Goal: Navigation & Orientation: Find specific page/section

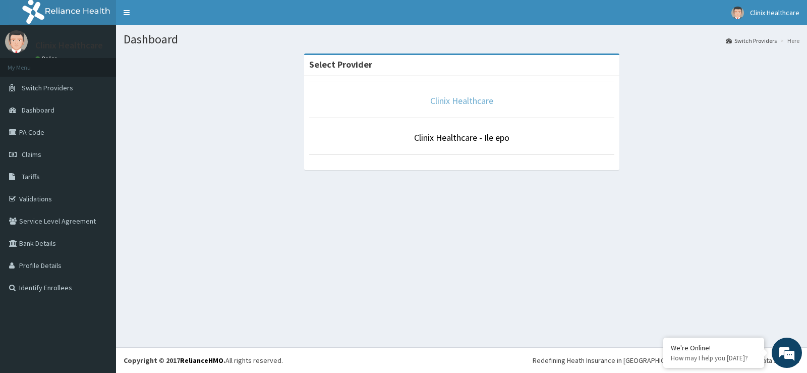
click at [465, 95] on link "Clinix Healthcare" at bounding box center [461, 101] width 63 height 12
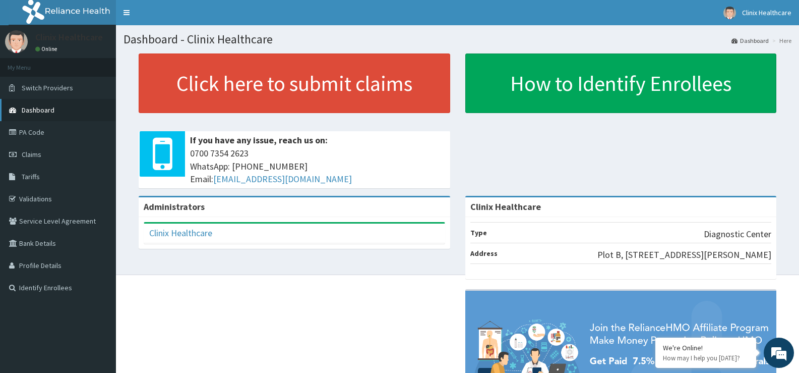
click at [56, 109] on link "Dashboard" at bounding box center [58, 110] width 116 height 22
click at [53, 200] on link "Validations" at bounding box center [58, 199] width 116 height 22
